Goal: Task Accomplishment & Management: Manage account settings

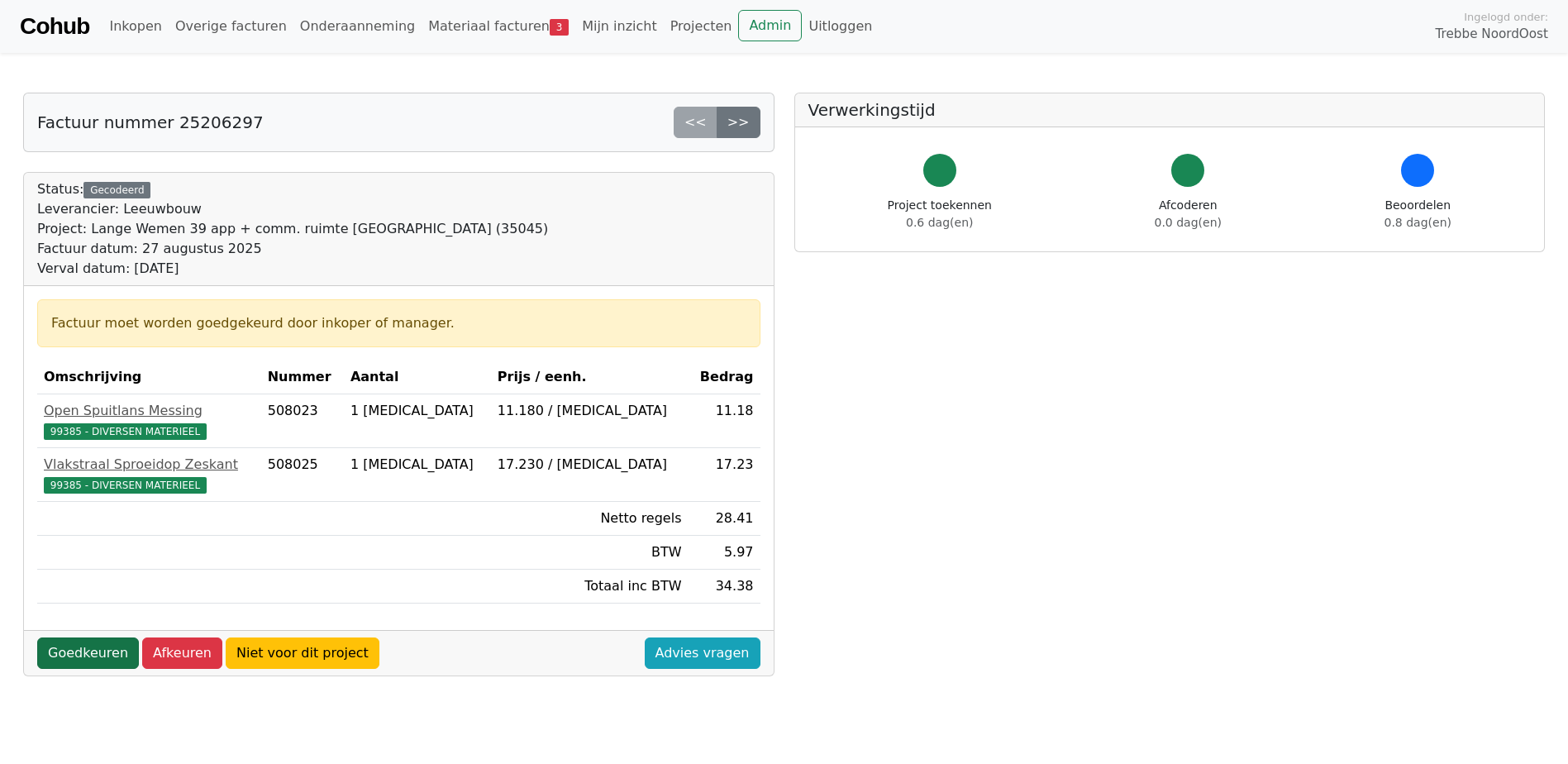
click at [106, 650] on link "Goedkeuren" at bounding box center [88, 653] width 102 height 32
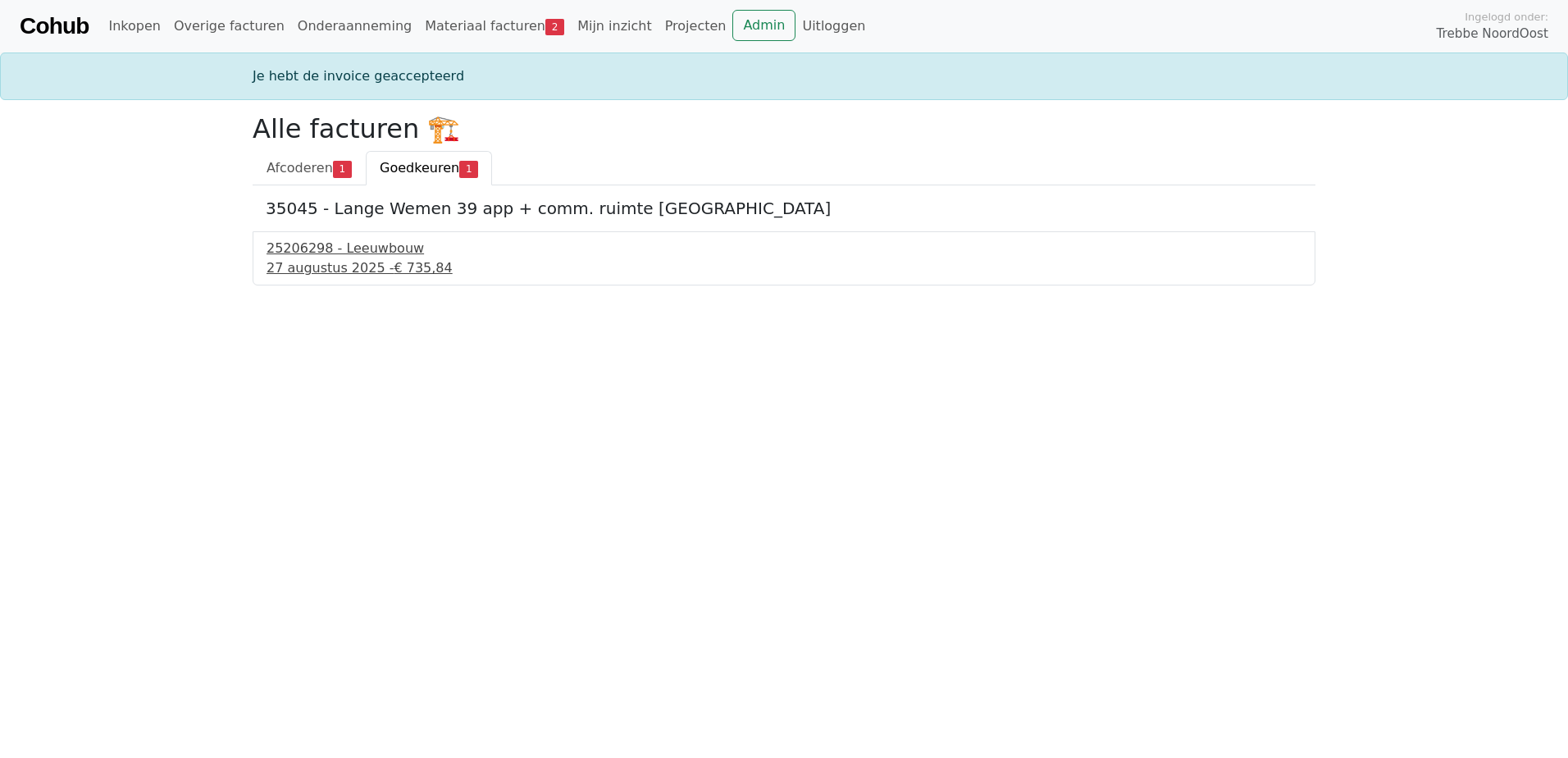
click at [353, 242] on div "25206298 - Leeuwbouw" at bounding box center [784, 249] width 1035 height 20
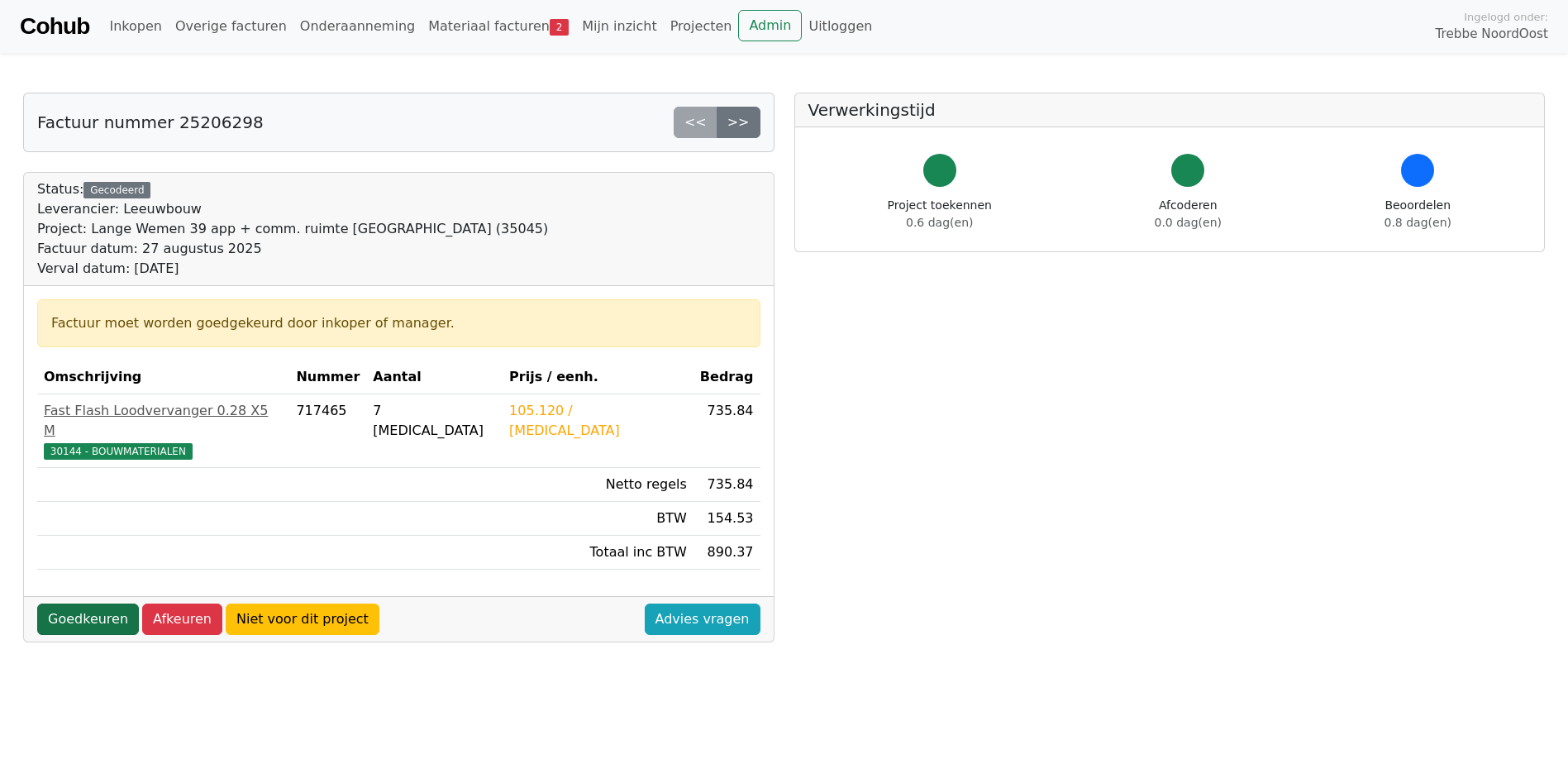
click at [78, 603] on link "Goedkeuren" at bounding box center [88, 619] width 102 height 32
